Goal: Learn about a topic: Learn about a topic

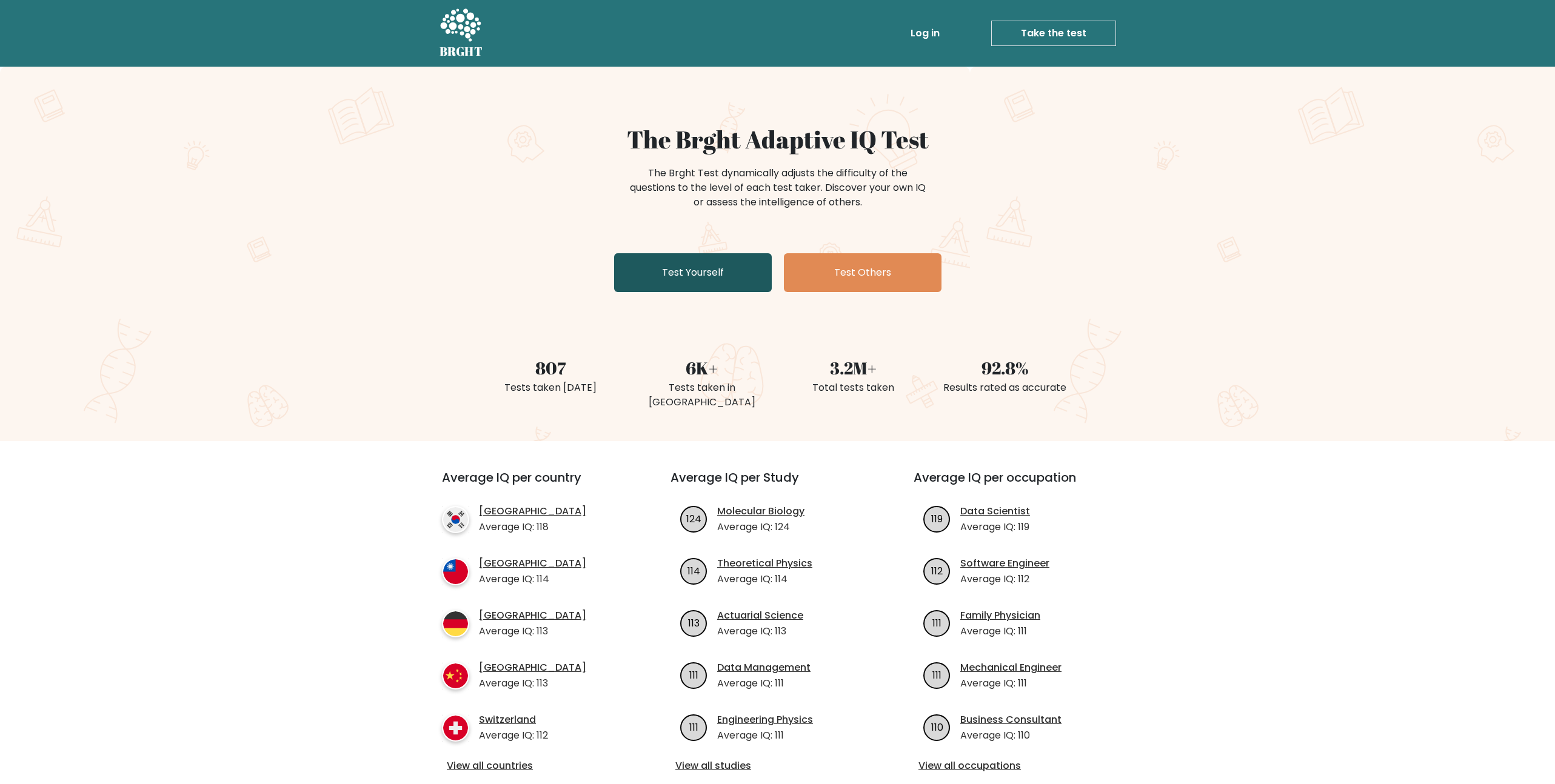
click at [744, 277] on link "Test Yourself" at bounding box center [693, 273] width 158 height 39
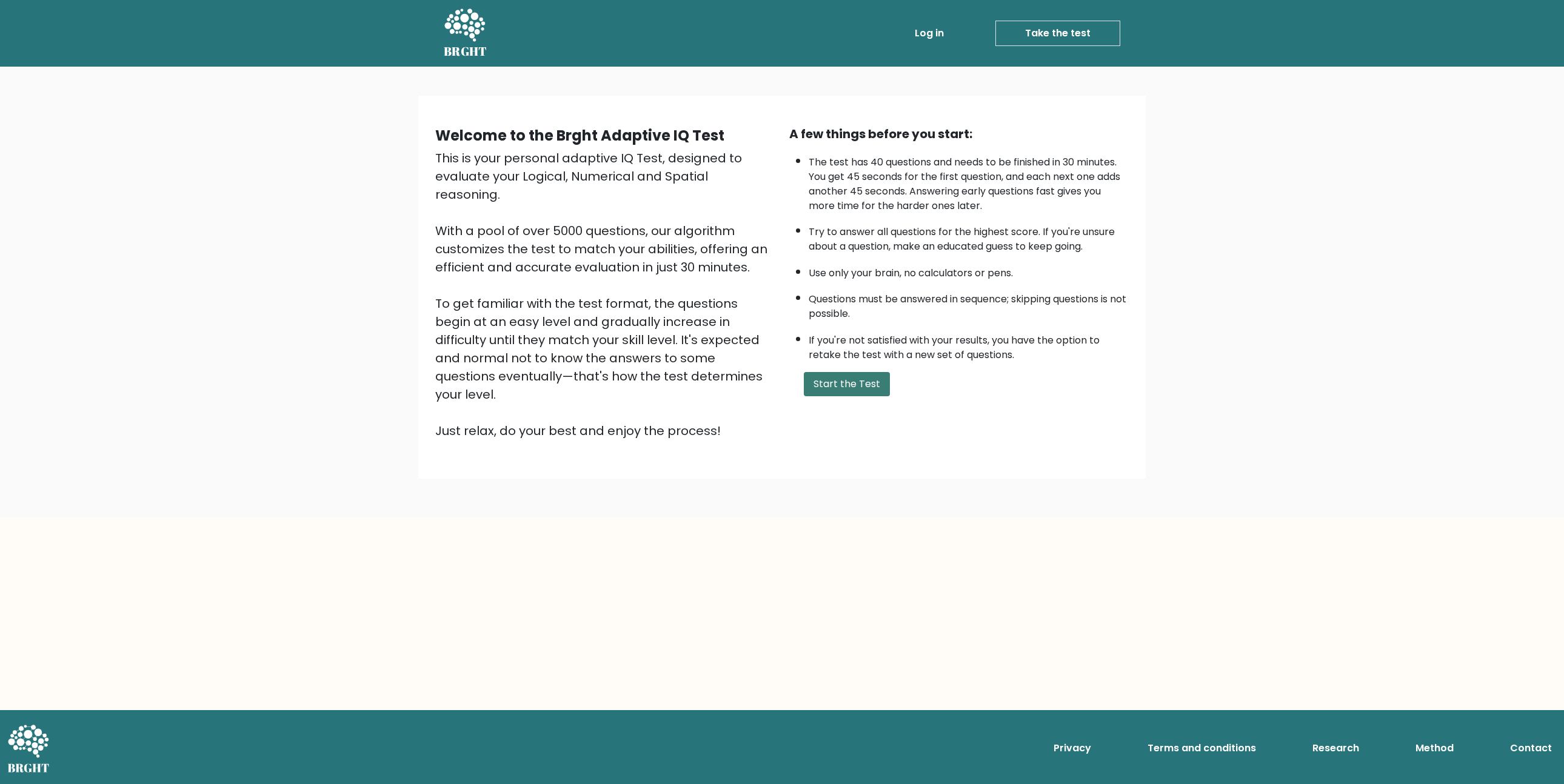
click at [835, 381] on button "Start the Test" at bounding box center [846, 383] width 86 height 24
